Goal: Task Accomplishment & Management: Manage account settings

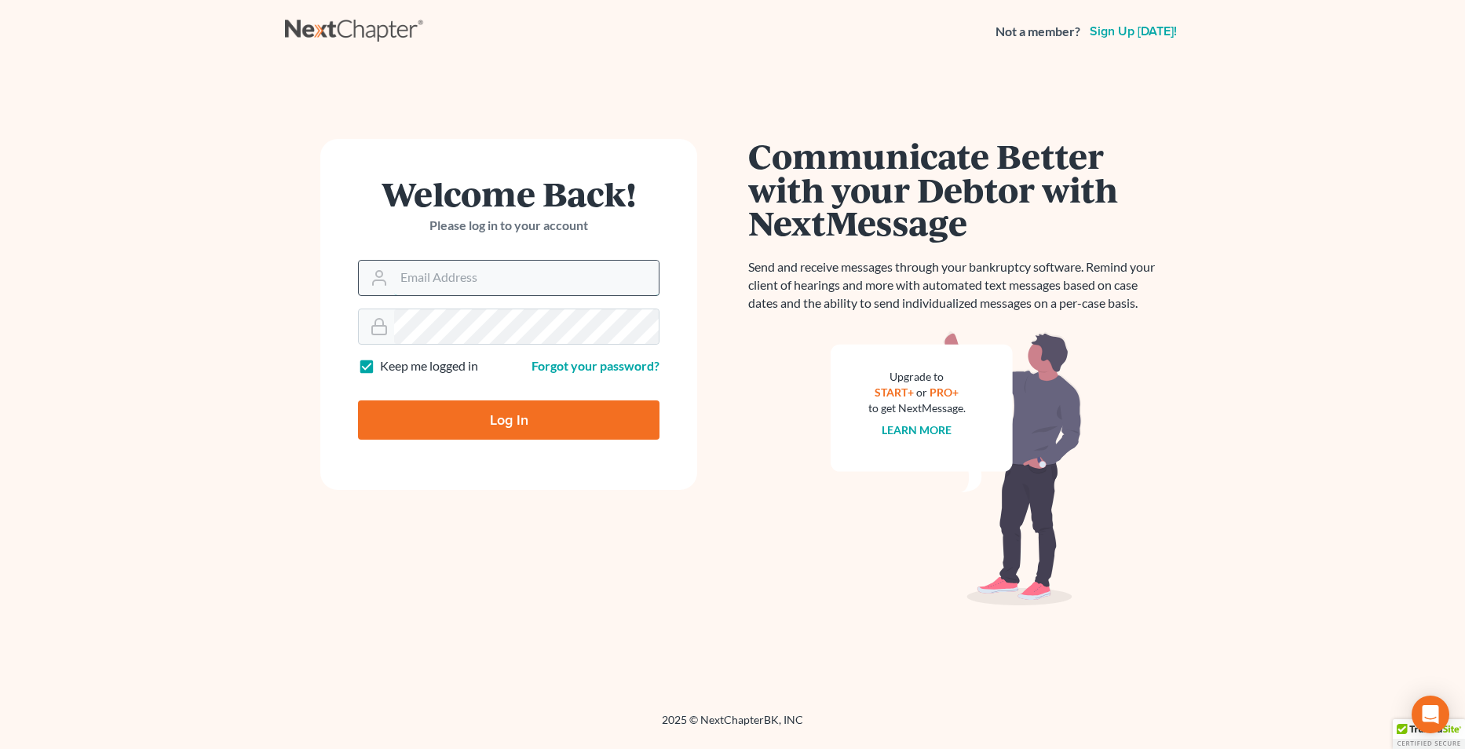
click at [422, 266] on input "Email Address" at bounding box center [526, 278] width 265 height 35
type input "[EMAIL_ADDRESS][DOMAIN_NAME]"
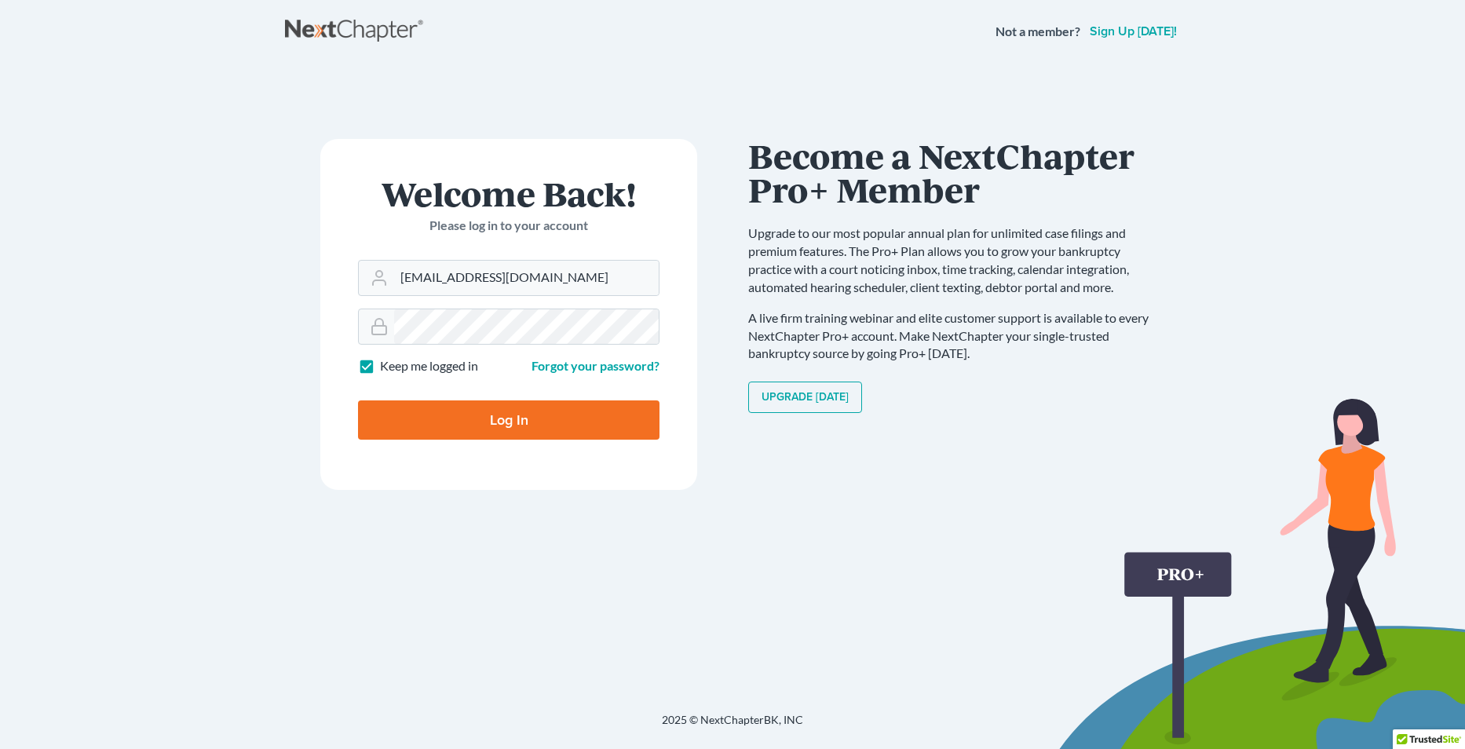
click at [467, 415] on input "Log In" at bounding box center [508, 419] width 301 height 39
type input "Thinking..."
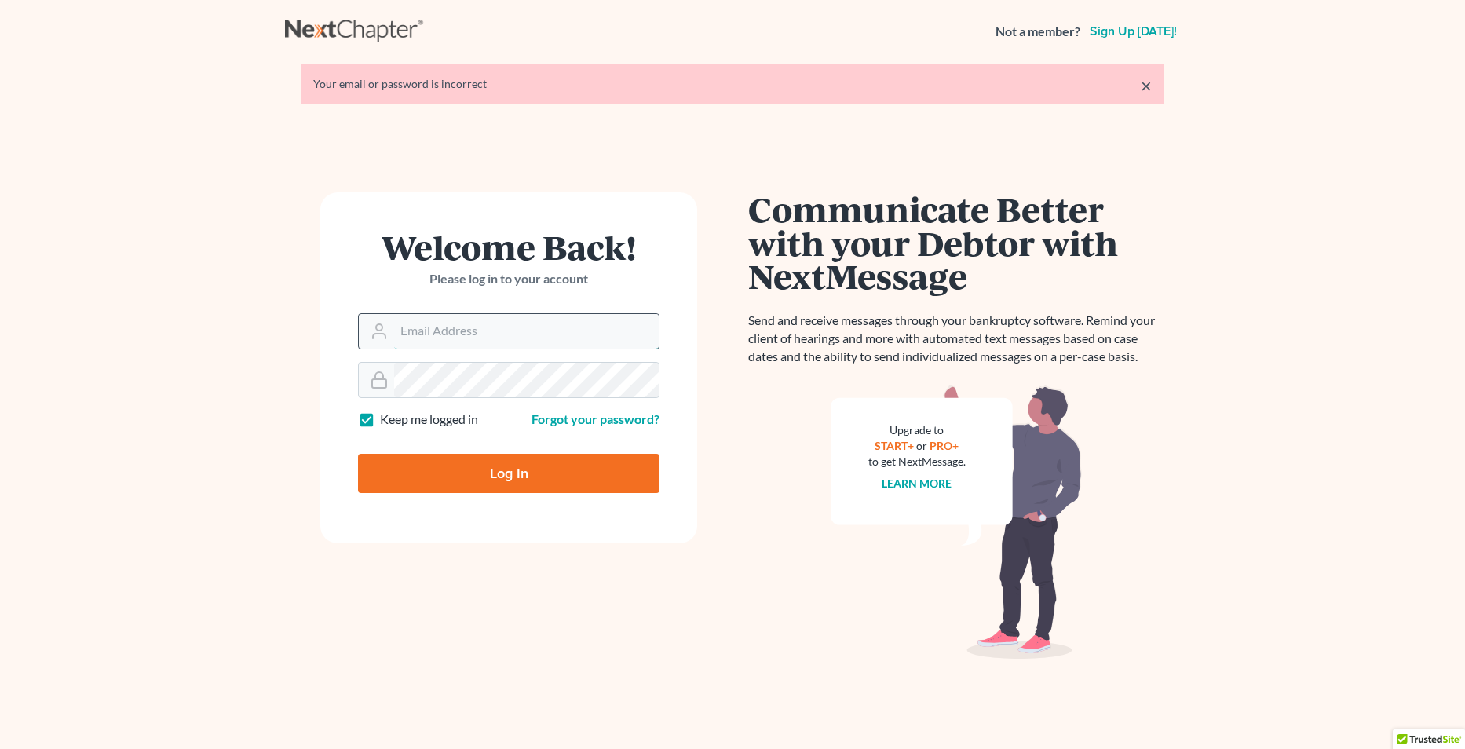
click at [444, 330] on input "Email Address" at bounding box center [526, 331] width 265 height 35
click at [480, 320] on input "Email Address" at bounding box center [526, 331] width 265 height 35
type input "[EMAIL_ADDRESS][DOMAIN_NAME]"
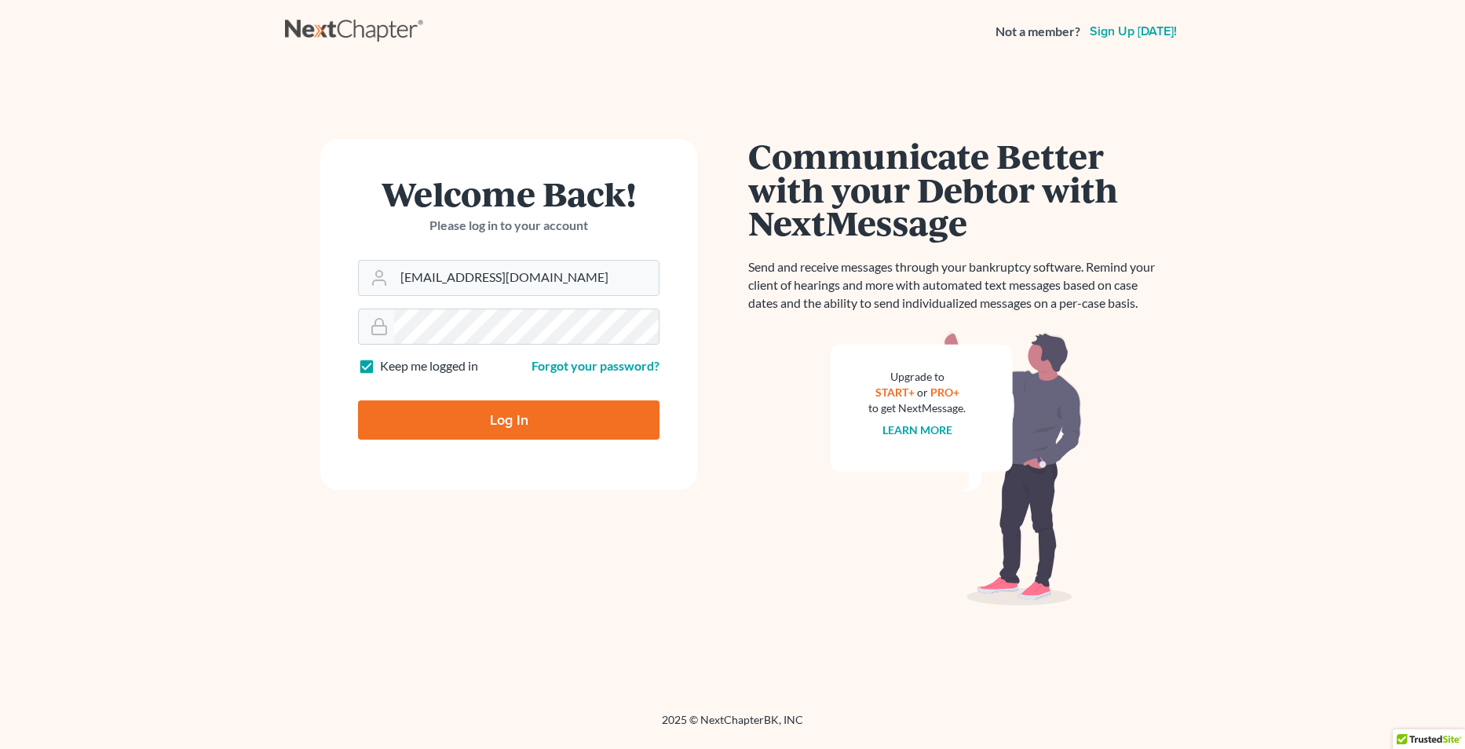
click at [510, 408] on input "Log In" at bounding box center [508, 419] width 301 height 39
type input "Thinking..."
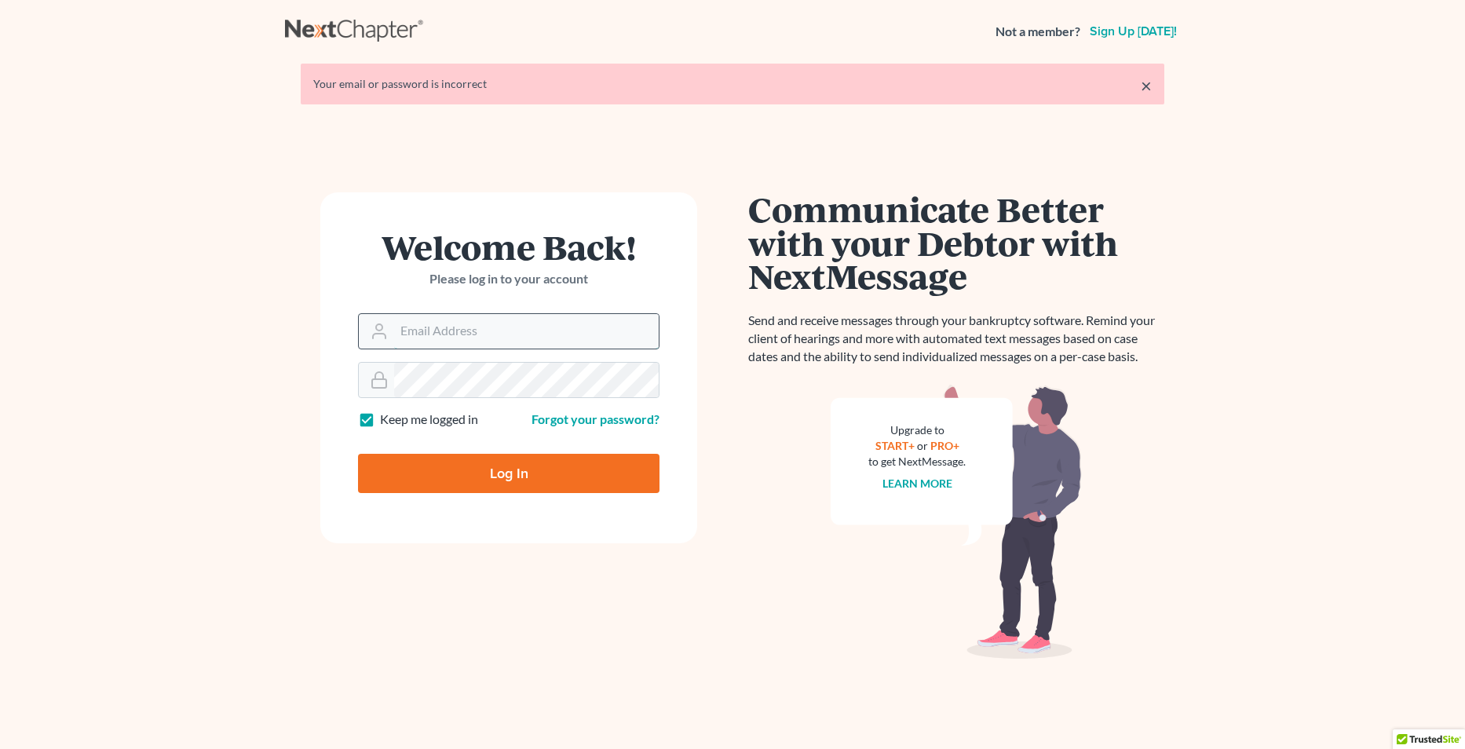
click at [491, 339] on input "Email Address" at bounding box center [526, 331] width 265 height 35
type input "[EMAIL_ADDRESS][DOMAIN_NAME]"
